Goal: Information Seeking & Learning: Understand process/instructions

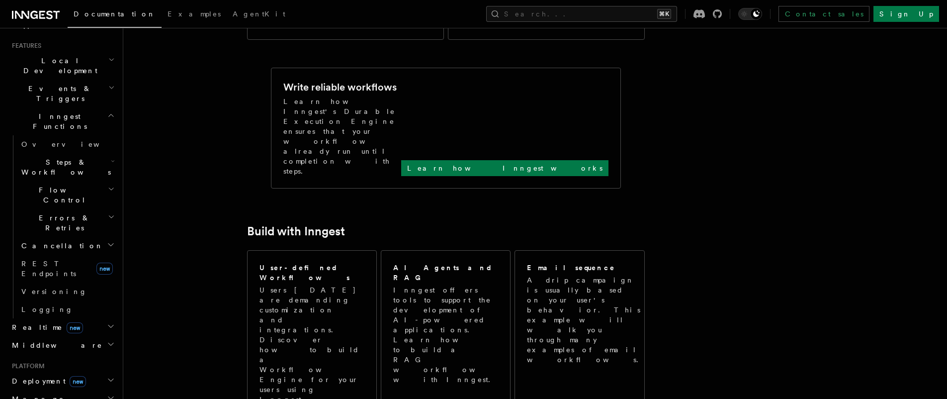
scroll to position [417, 0]
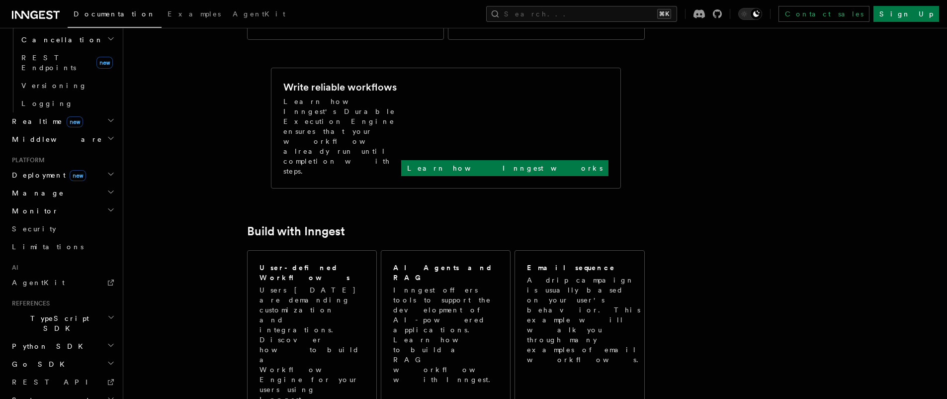
click at [107, 313] on icon "button" at bounding box center [110, 317] width 7 height 8
click at [71, 337] on link "Introduction" at bounding box center [66, 346] width 99 height 18
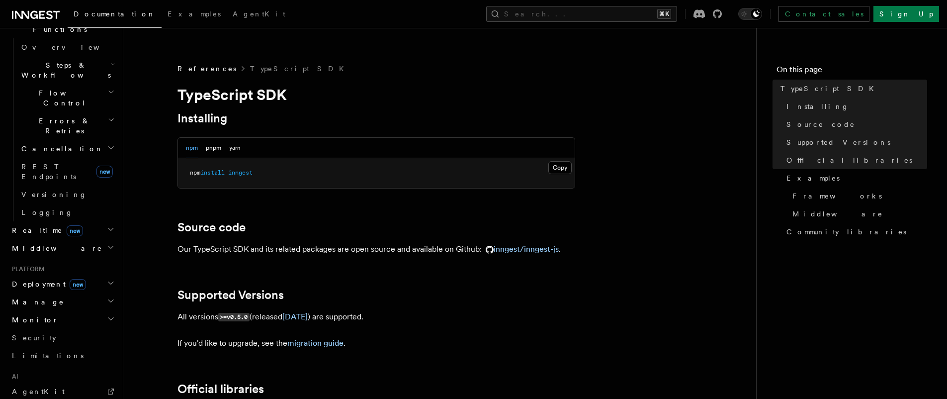
scroll to position [75, 0]
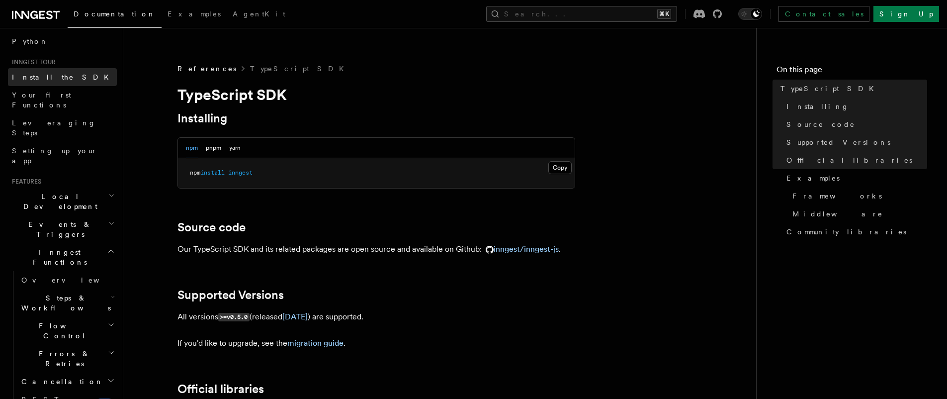
click at [45, 79] on span "Install the SDK" at bounding box center [63, 77] width 103 height 8
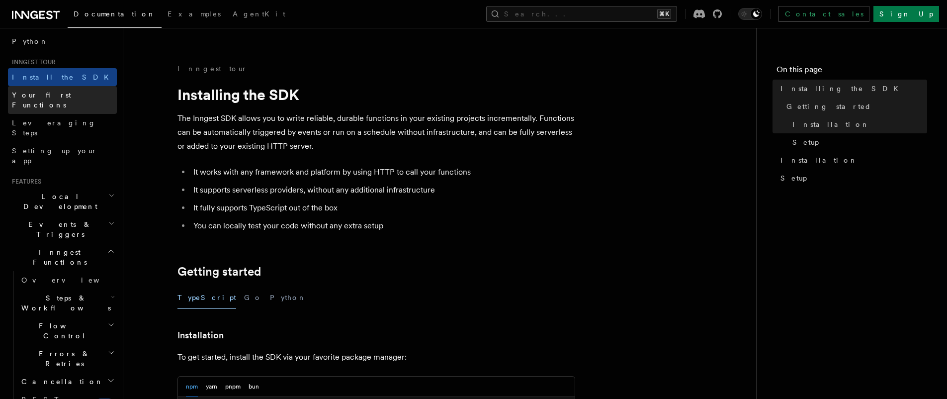
click at [62, 94] on span "Your first Functions" at bounding box center [41, 100] width 59 height 18
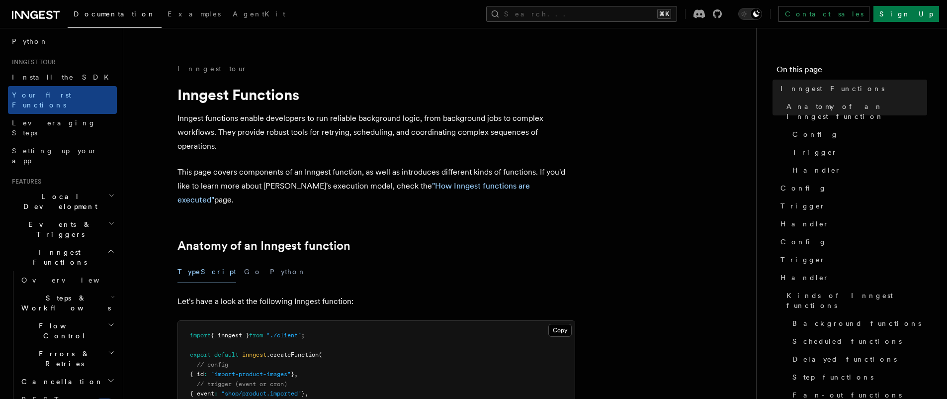
click at [82, 142] on link "Setting up your app" at bounding box center [62, 156] width 109 height 28
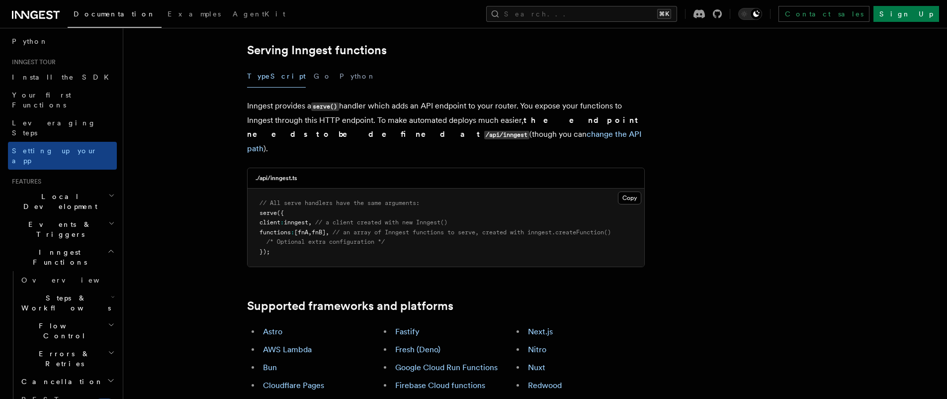
scroll to position [379, 0]
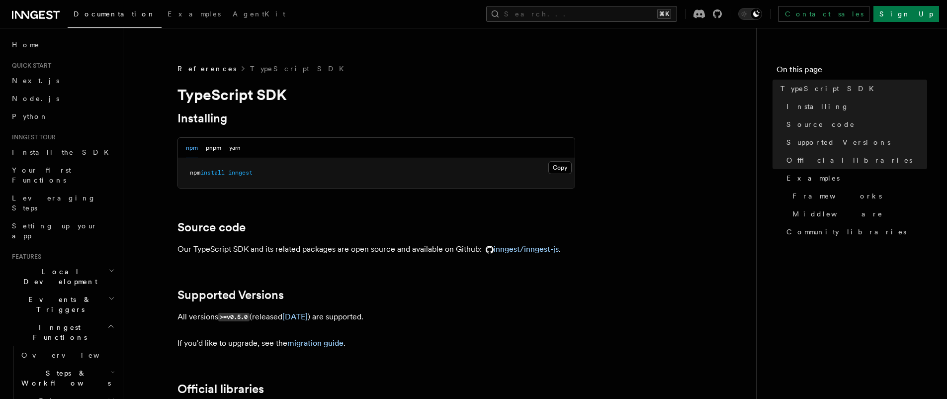
scroll to position [424, 0]
